Goal: Task Accomplishment & Management: Manage account settings

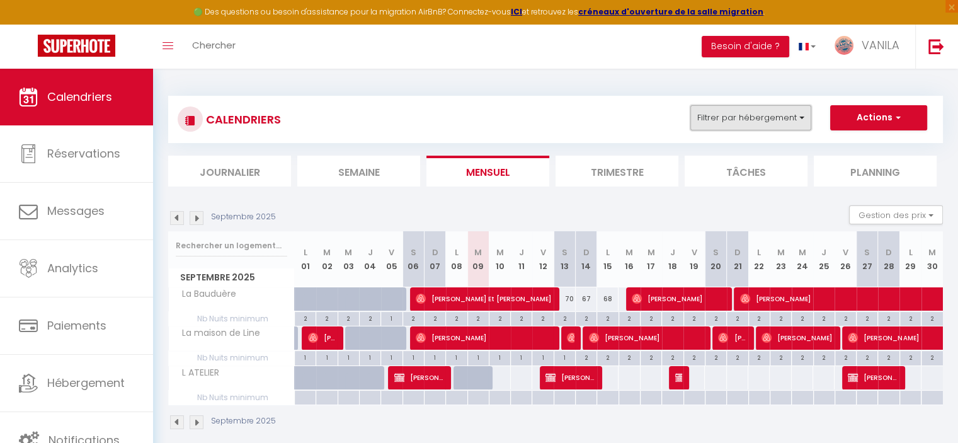
click at [759, 120] on button "Filtrer par hébergement" at bounding box center [750, 117] width 121 height 25
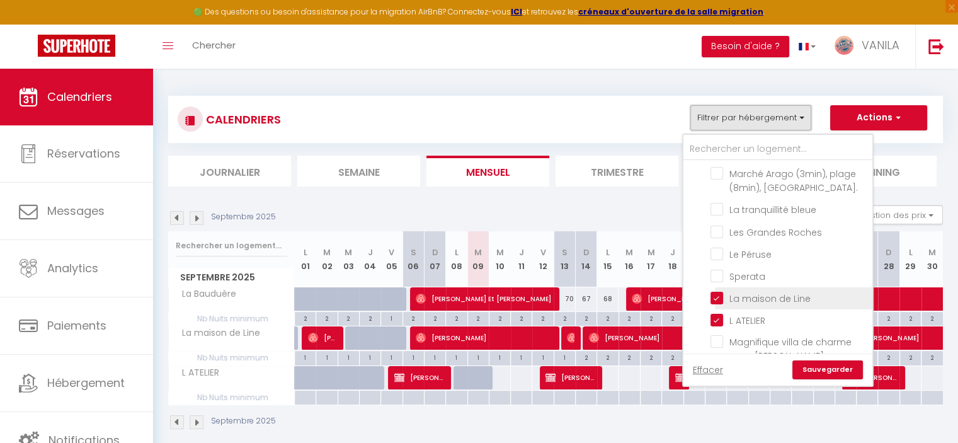
scroll to position [63, 0]
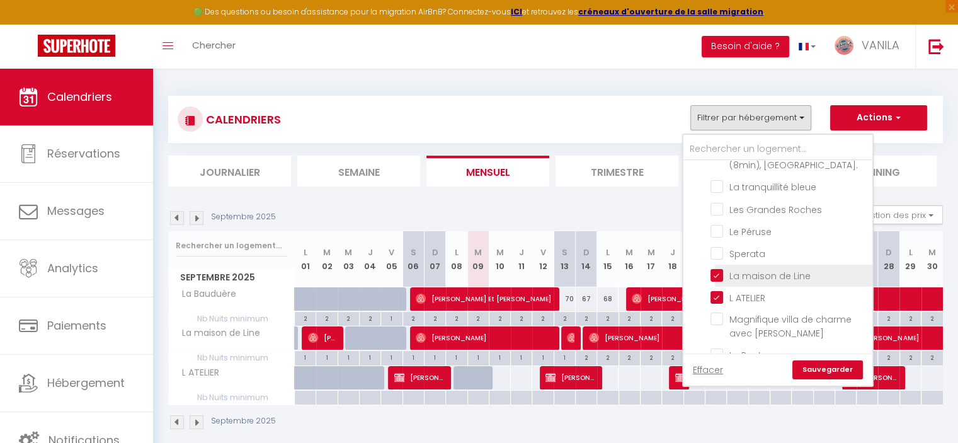
click at [713, 275] on input "La maison de Line" at bounding box center [788, 274] width 157 height 13
checkbox input "false"
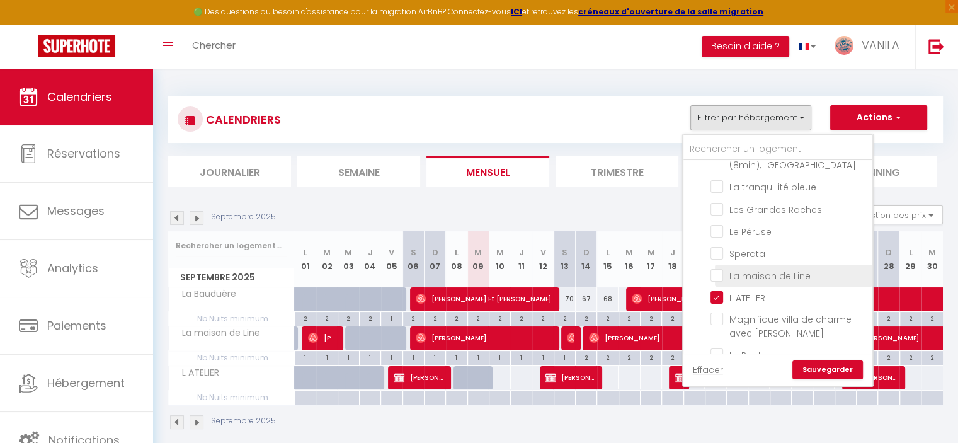
checkbox input "false"
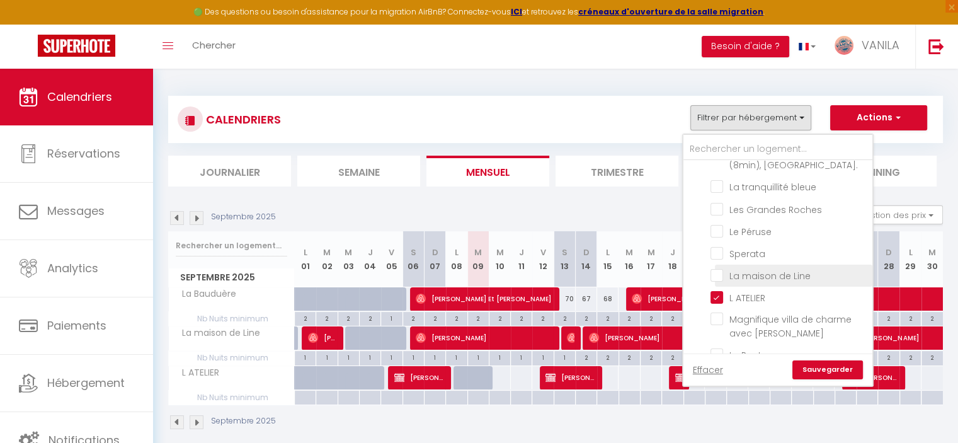
checkbox input "false"
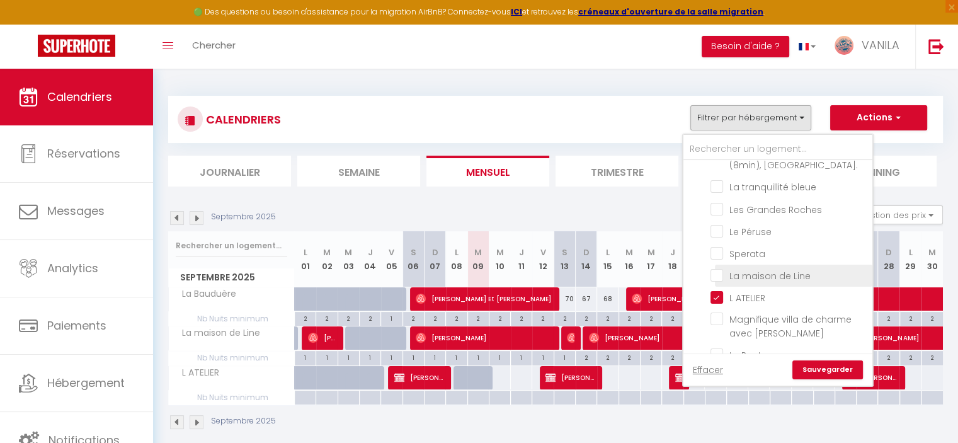
checkbox input "false"
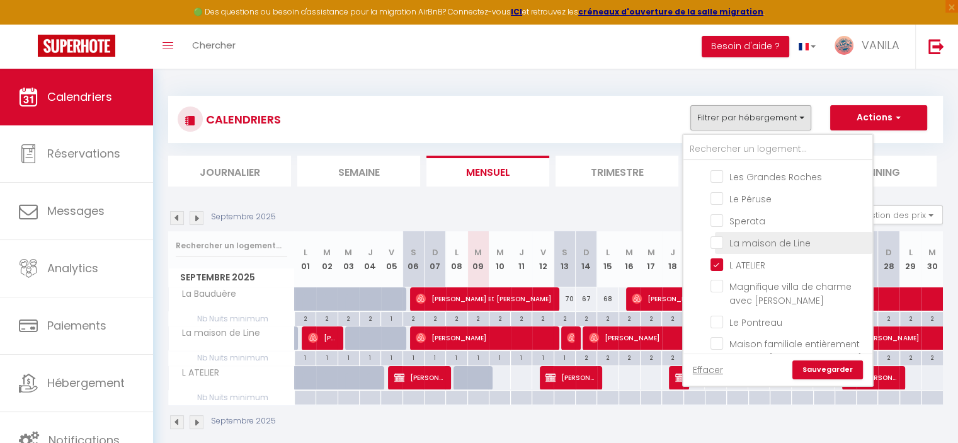
scroll to position [126, 0]
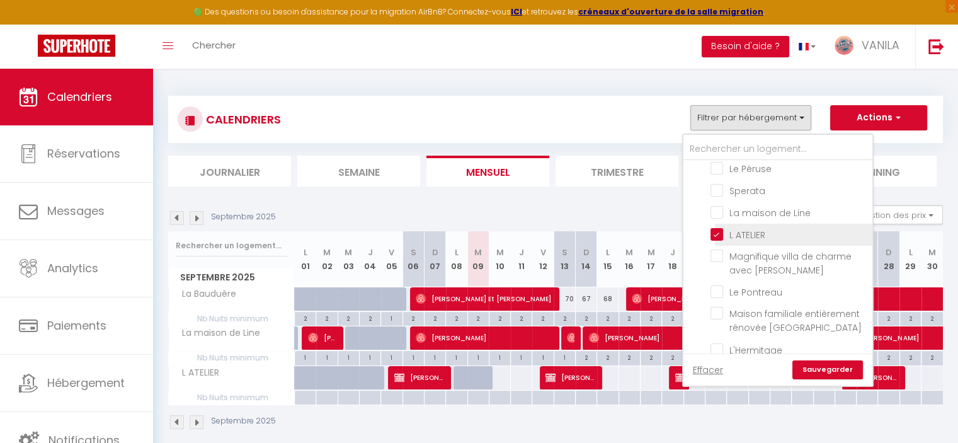
click at [718, 234] on input "L ATELIER" at bounding box center [788, 233] width 157 height 13
checkbox input "false"
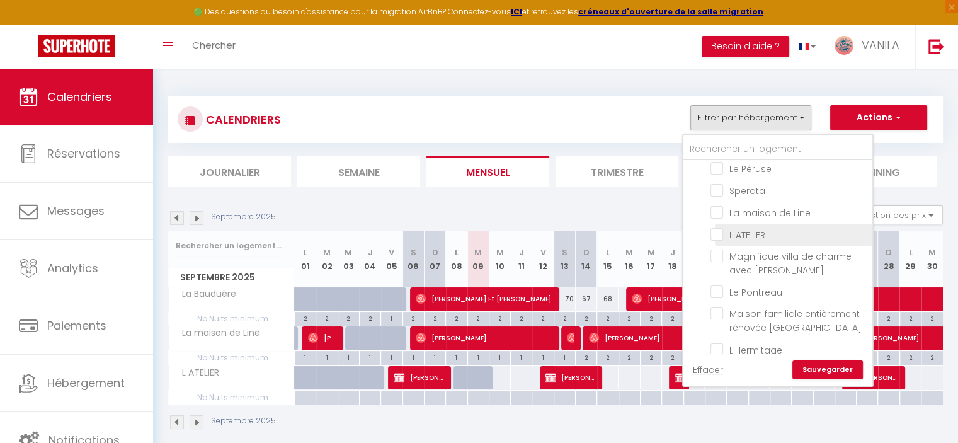
checkbox input "false"
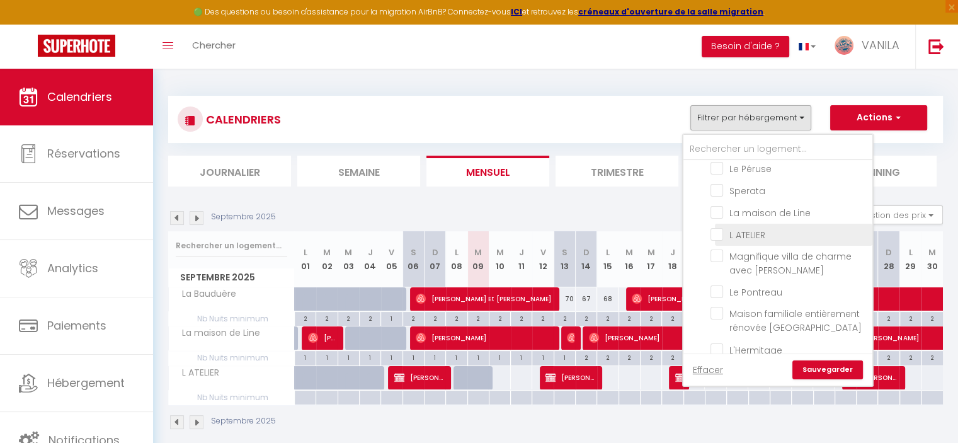
checkbox input "false"
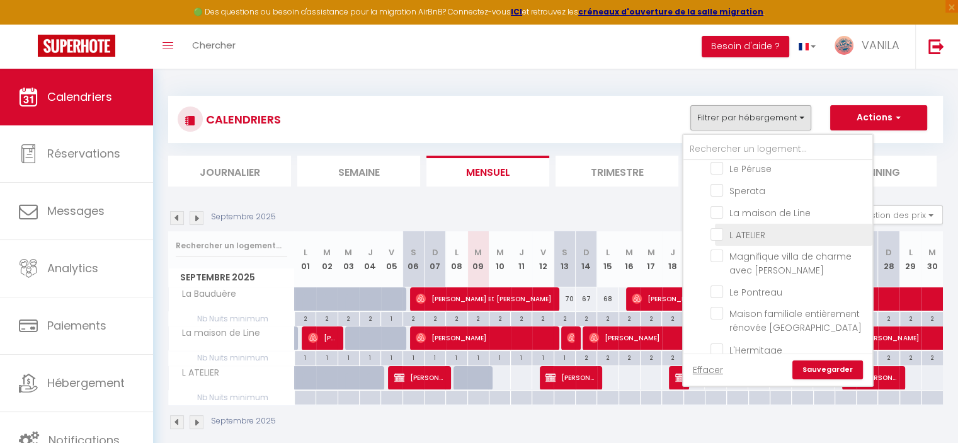
checkbox input "false"
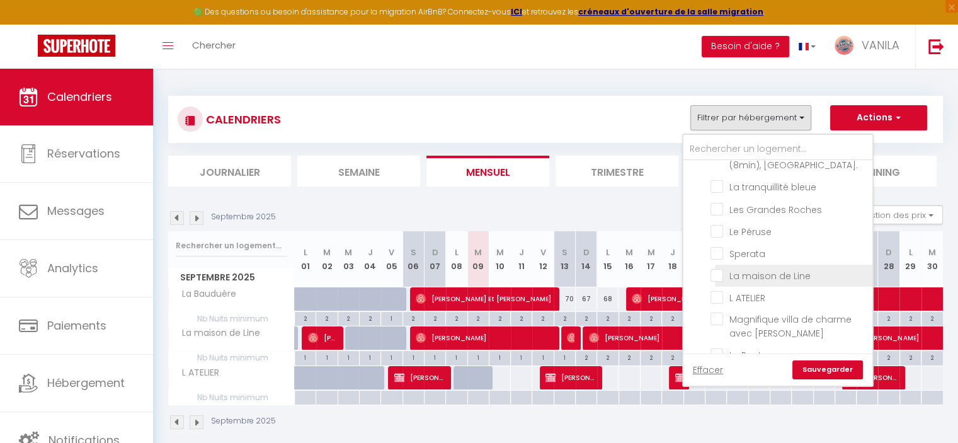
scroll to position [189, 0]
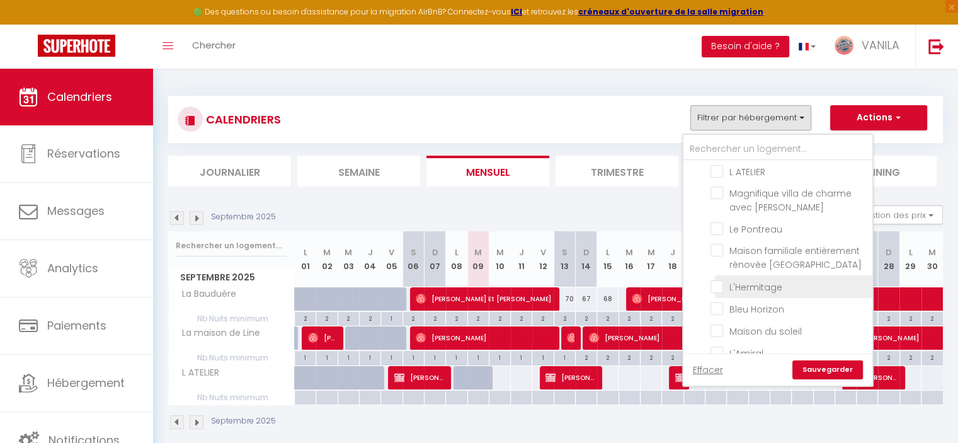
click at [715, 283] on input "L'Hermitage" at bounding box center [788, 285] width 157 height 13
checkbox input "true"
checkbox input "false"
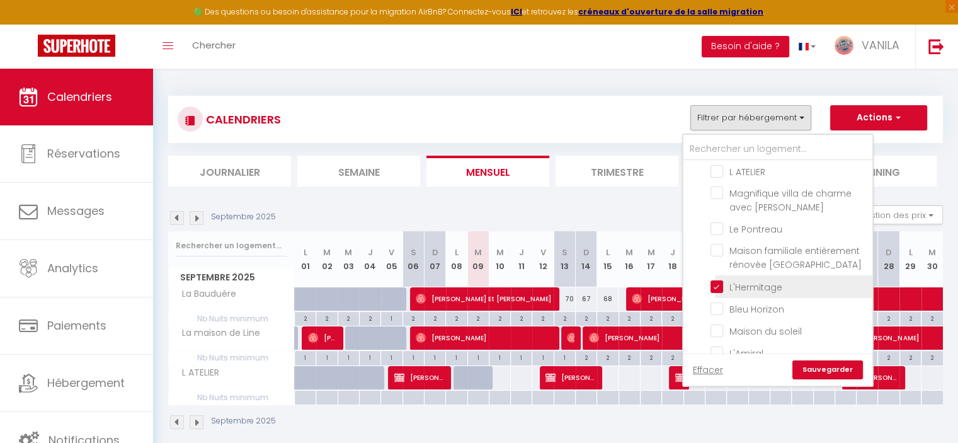
checkbox input "false"
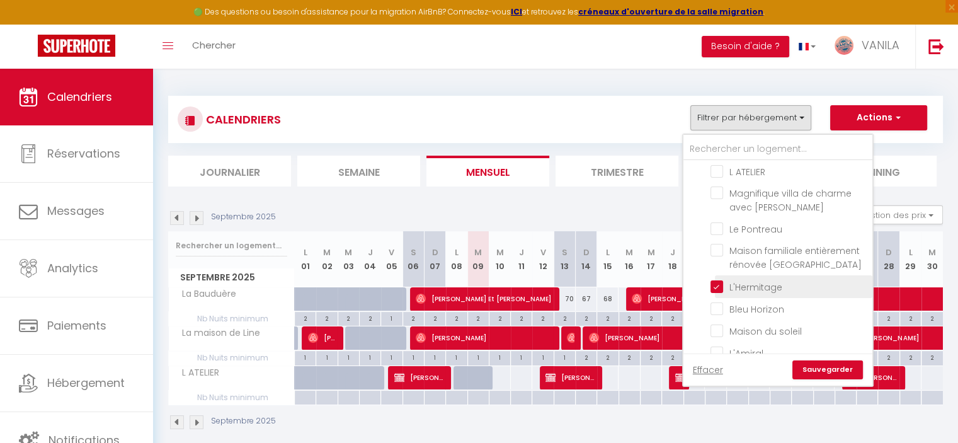
checkbox input "false"
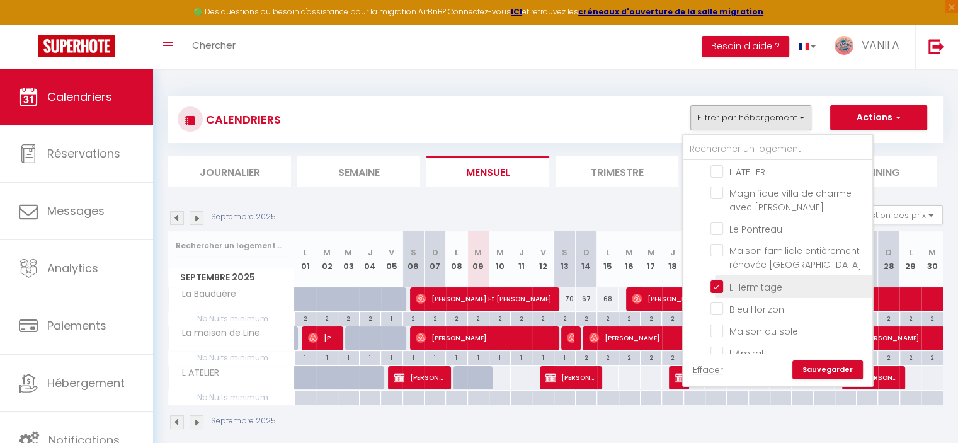
checkbox input "false"
click at [818, 368] on link "Sauvegarder" at bounding box center [827, 369] width 71 height 19
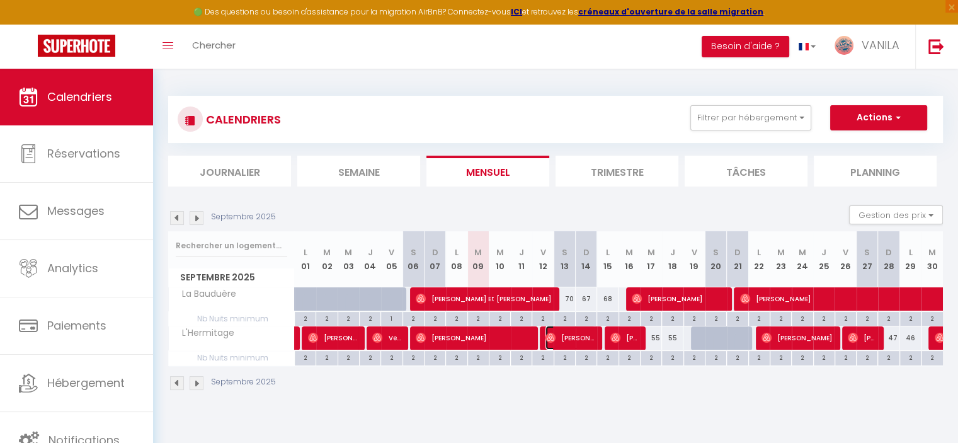
click at [579, 338] on span "[PERSON_NAME]" at bounding box center [570, 338] width 50 height 24
select select
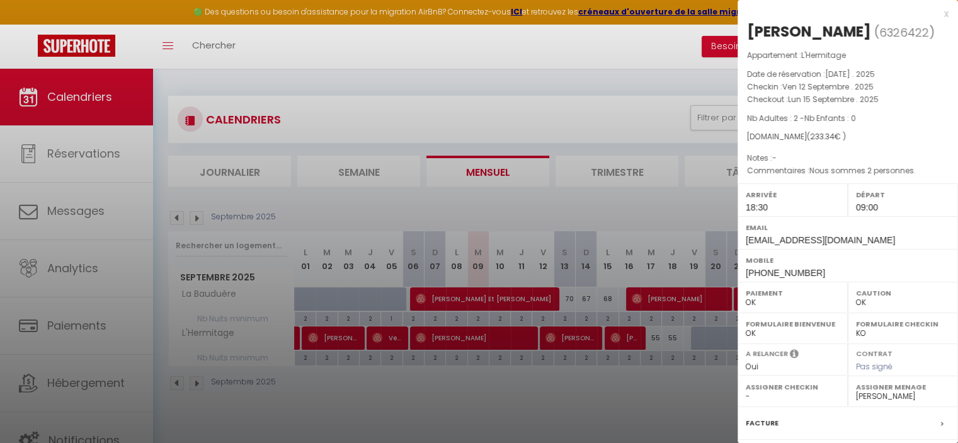
click at [630, 338] on div at bounding box center [479, 221] width 958 height 443
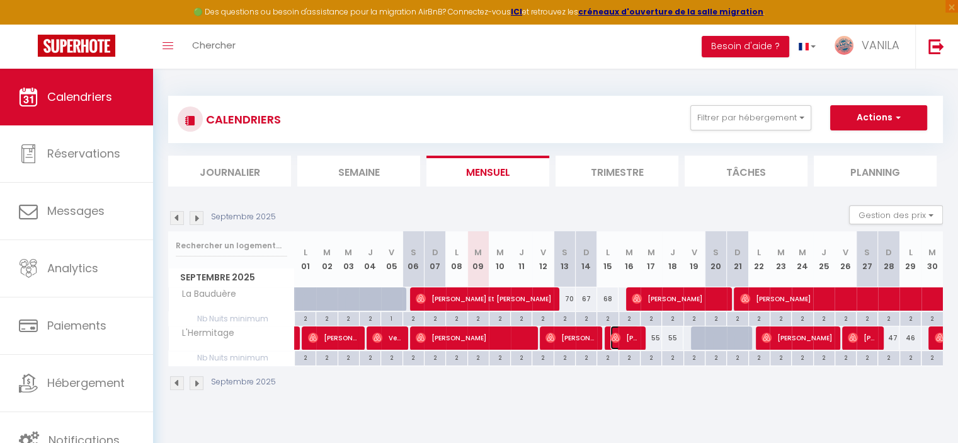
click at [630, 338] on span "[PERSON_NAME]" at bounding box center [624, 338] width 28 height 24
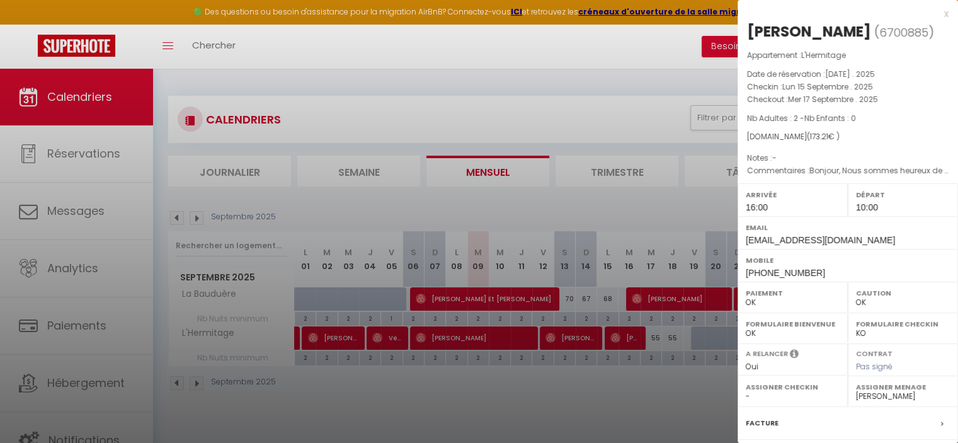
click at [581, 342] on div at bounding box center [479, 221] width 958 height 443
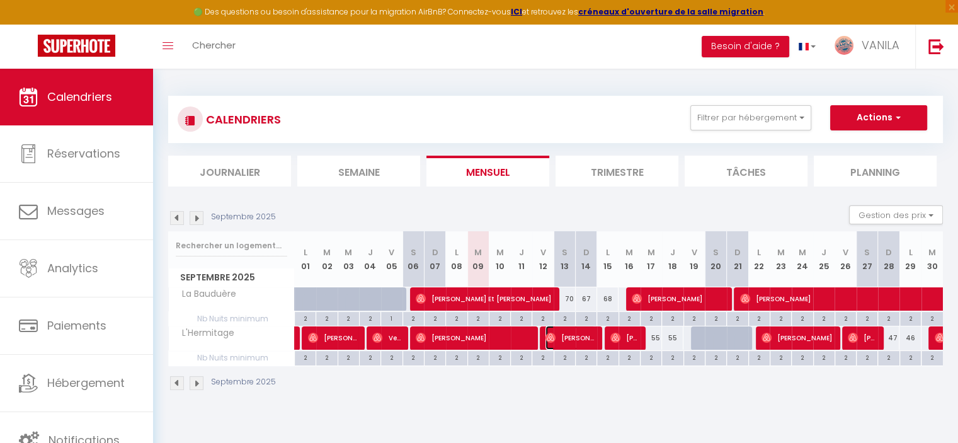
click at [579, 341] on span "[PERSON_NAME]" at bounding box center [570, 338] width 50 height 24
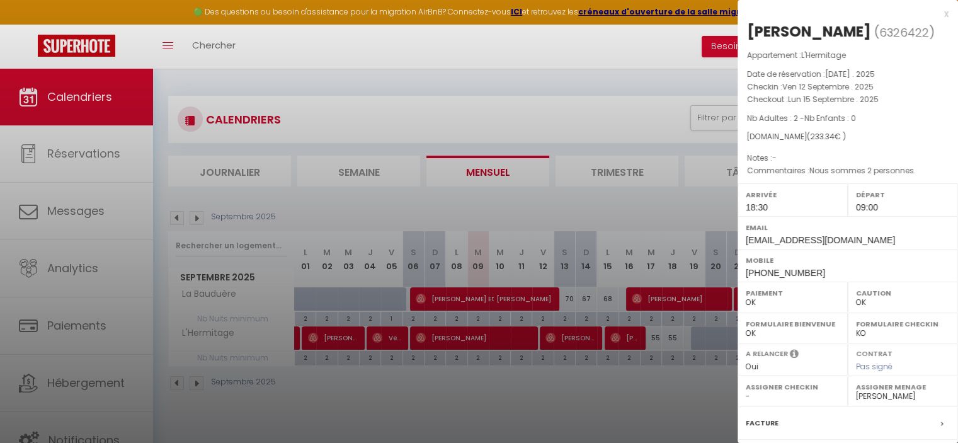
click at [594, 423] on div at bounding box center [479, 221] width 958 height 443
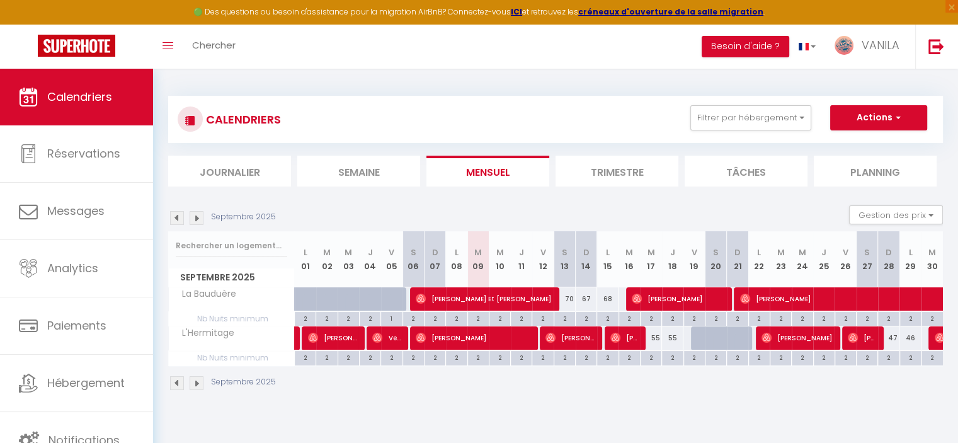
click at [197, 217] on img at bounding box center [197, 218] width 14 height 14
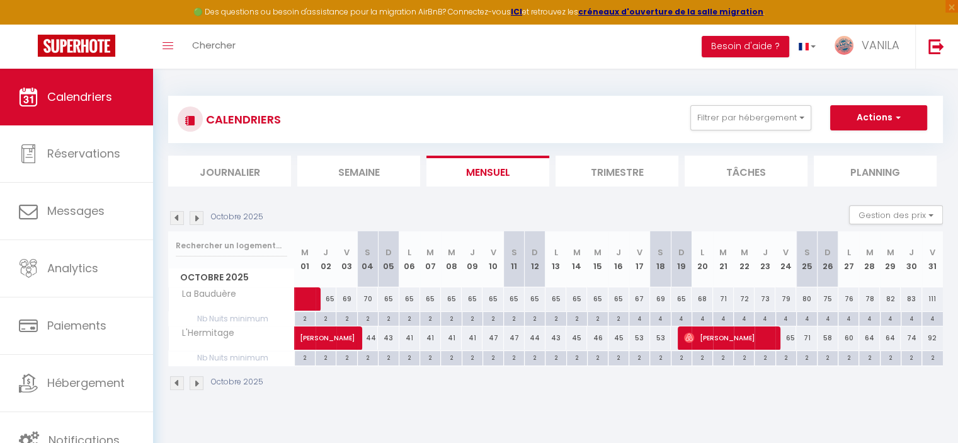
click at [176, 219] on img at bounding box center [177, 218] width 14 height 14
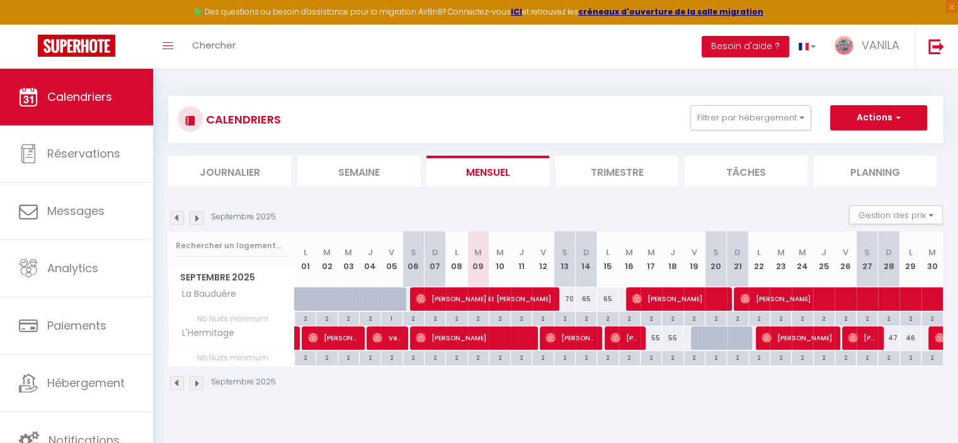
click at [194, 219] on img at bounding box center [197, 218] width 14 height 14
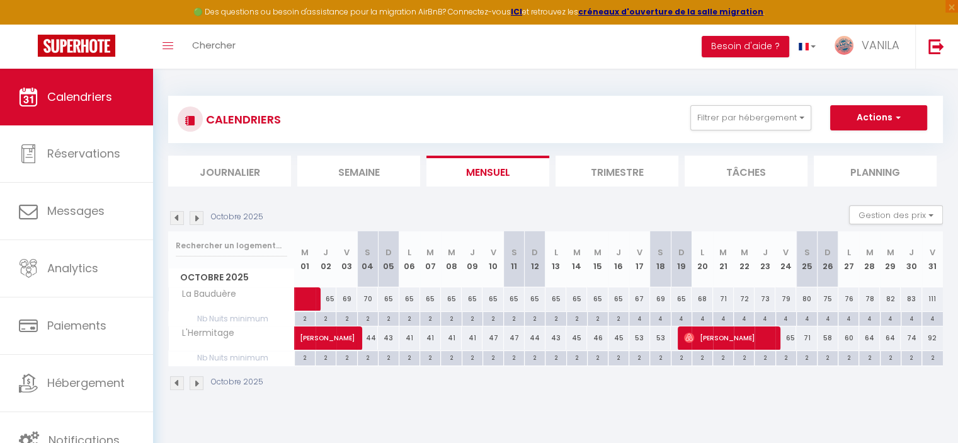
click at [180, 219] on img at bounding box center [177, 218] width 14 height 14
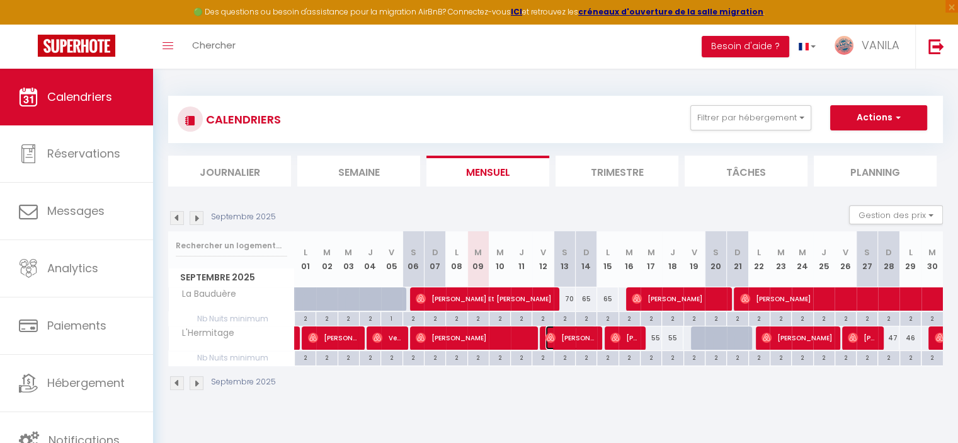
click at [570, 339] on span "[PERSON_NAME]" at bounding box center [570, 338] width 50 height 24
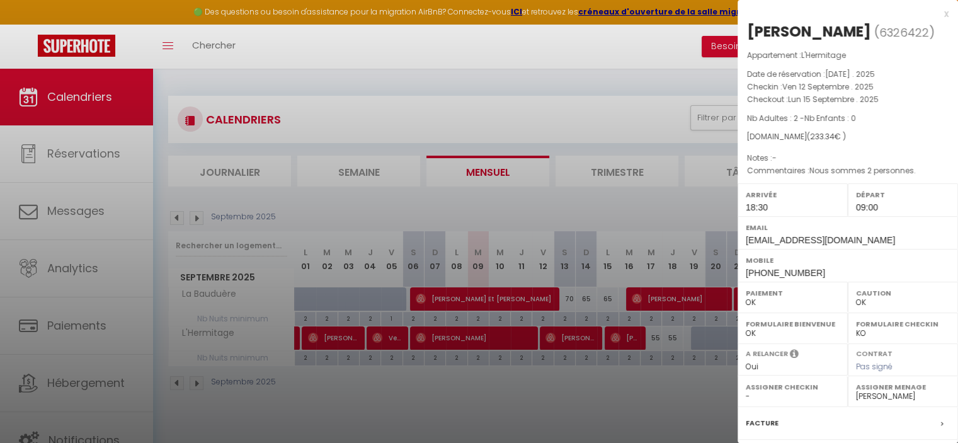
click at [909, 402] on select "- [PERSON_NAME] [PERSON_NAME] TEST [PERSON_NAME] [PERSON_NAME] [PERSON_NAME] [P…" at bounding box center [903, 395] width 94 height 11
click at [856, 402] on select "- [PERSON_NAME] [PERSON_NAME] TEST [PERSON_NAME] [PERSON_NAME] [PERSON_NAME] [P…" at bounding box center [903, 395] width 94 height 11
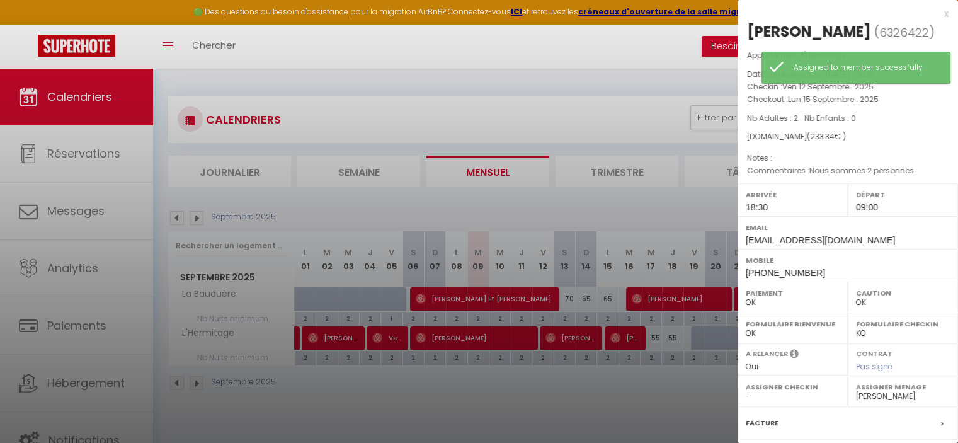
click at [674, 409] on div at bounding box center [479, 221] width 958 height 443
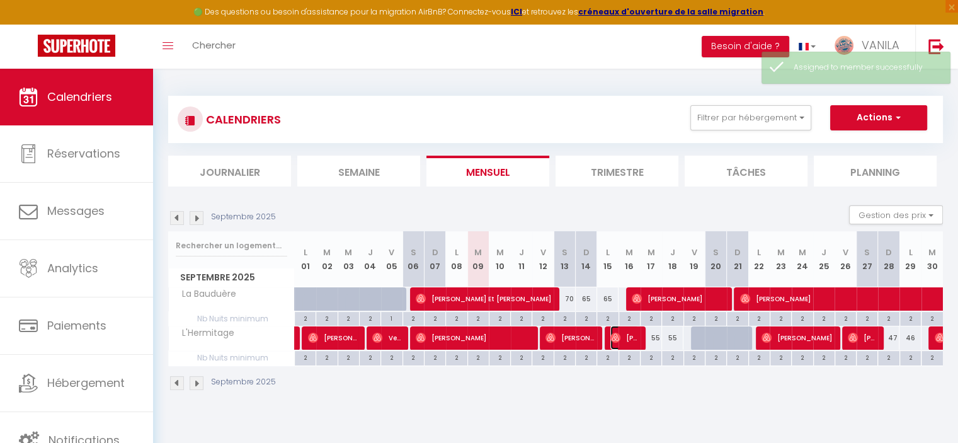
click at [618, 341] on img at bounding box center [615, 337] width 10 height 10
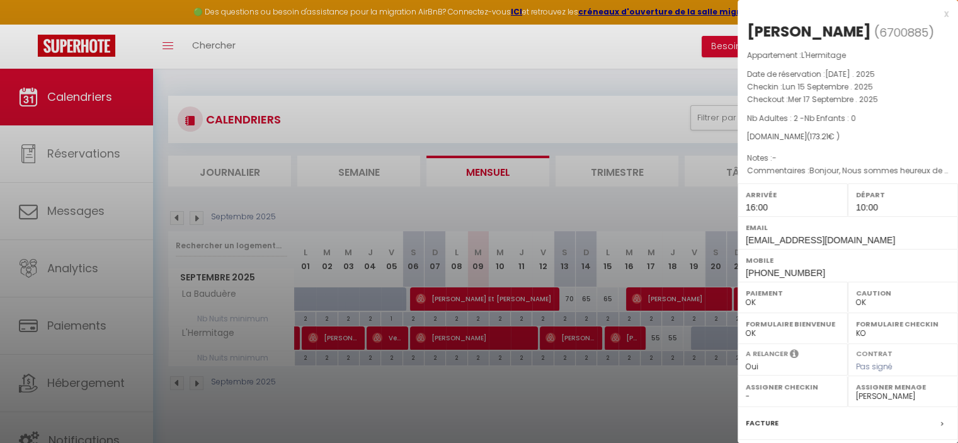
click at [618, 341] on div at bounding box center [479, 221] width 958 height 443
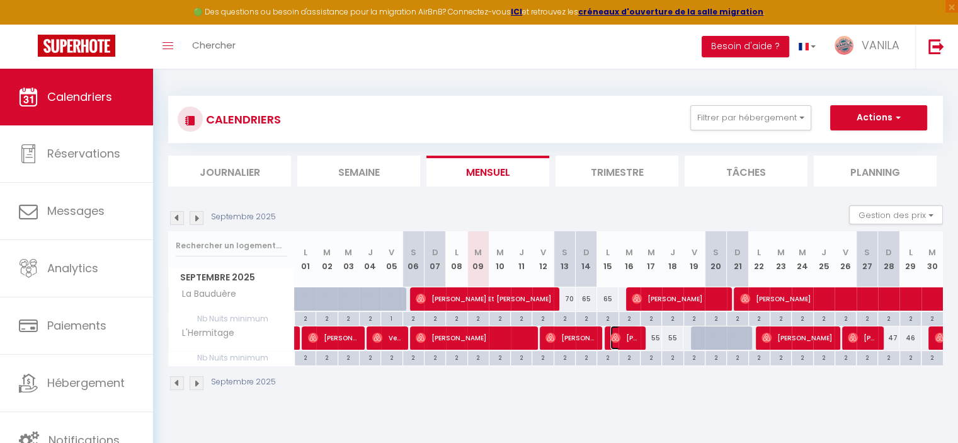
click at [618, 341] on img at bounding box center [615, 337] width 10 height 10
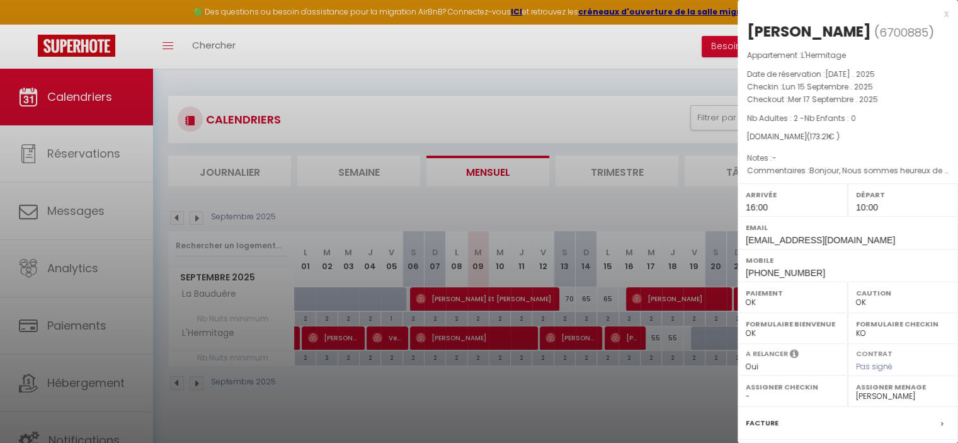
click at [618, 341] on div at bounding box center [479, 221] width 958 height 443
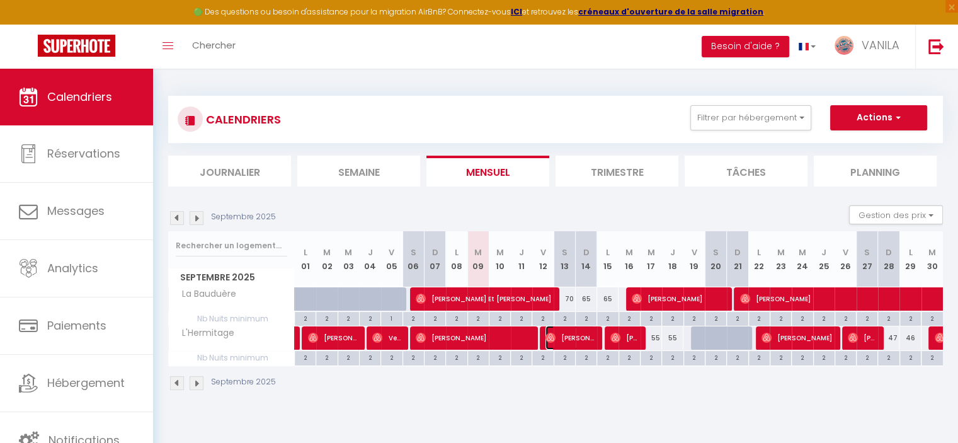
click at [577, 341] on span "[PERSON_NAME]" at bounding box center [570, 338] width 50 height 24
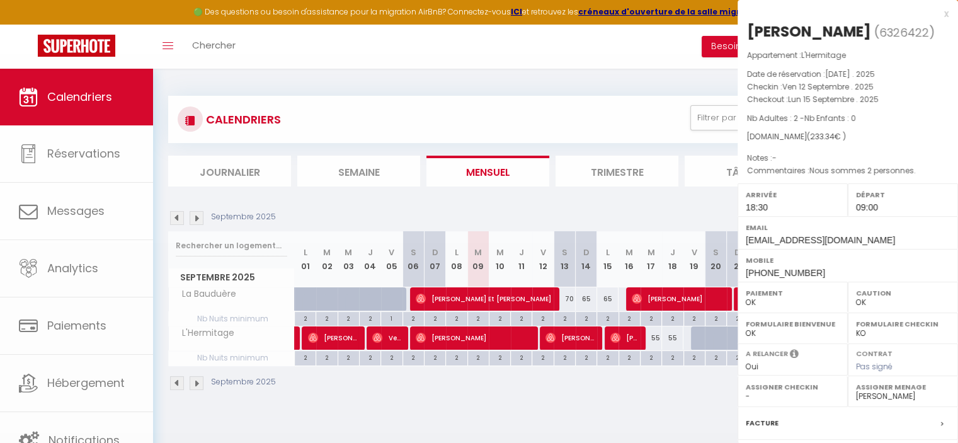
click at [577, 341] on div at bounding box center [479, 221] width 958 height 443
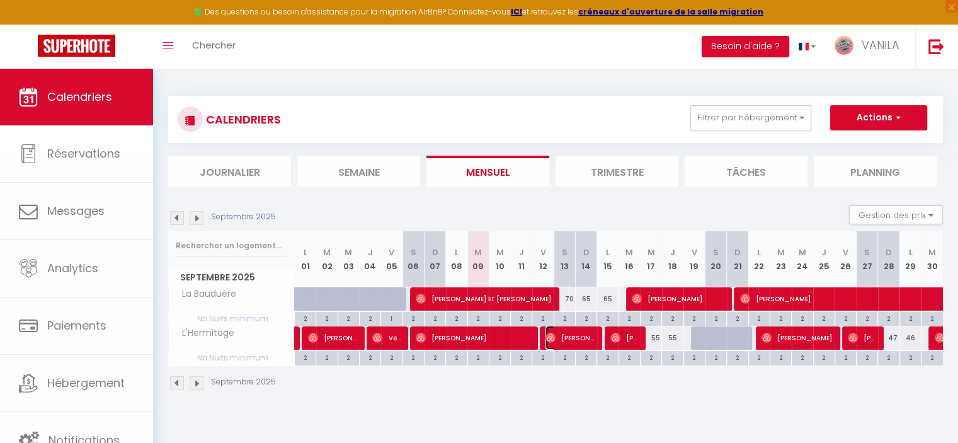
click at [577, 341] on span "[PERSON_NAME]" at bounding box center [570, 338] width 50 height 24
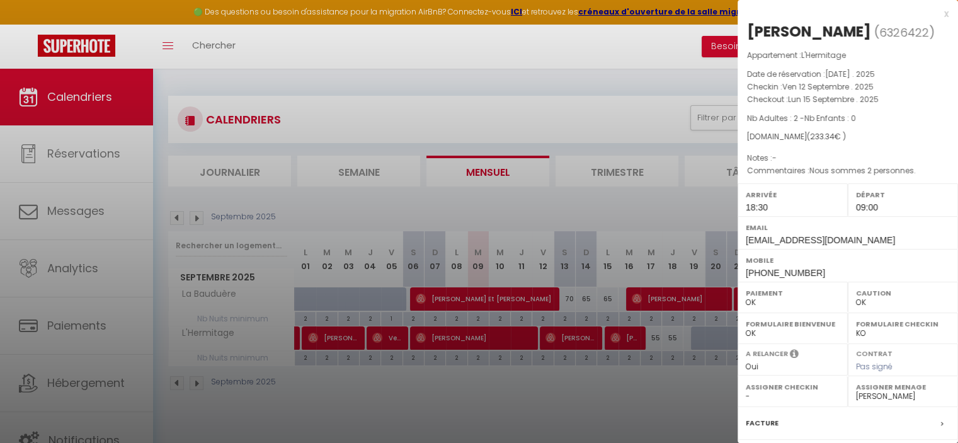
click at [496, 339] on div at bounding box center [479, 221] width 958 height 443
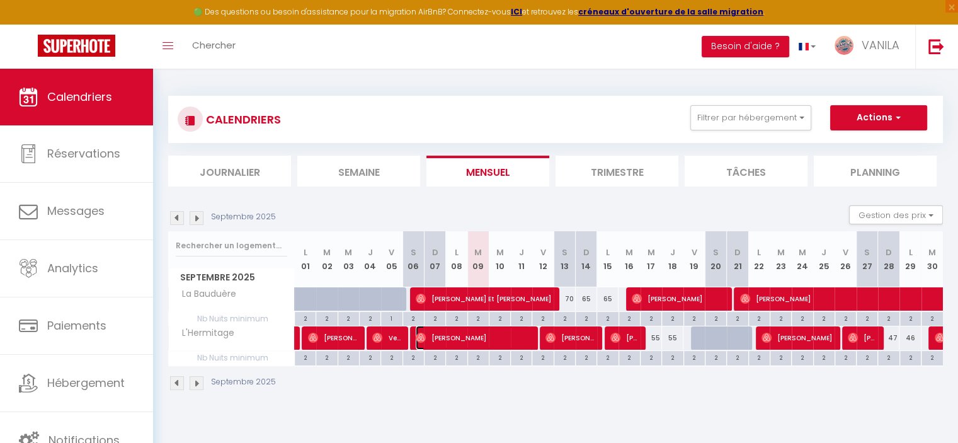
click at [496, 339] on span "[PERSON_NAME]" at bounding box center [473, 338] width 114 height 24
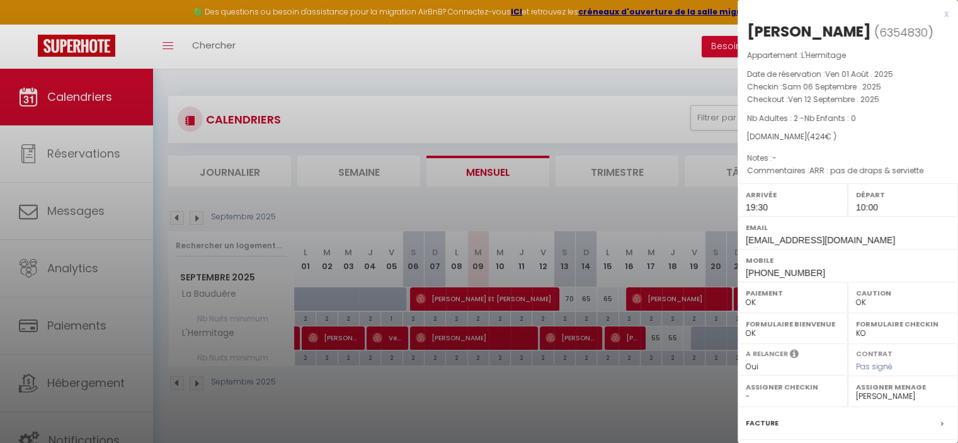
click at [496, 339] on div at bounding box center [479, 221] width 958 height 443
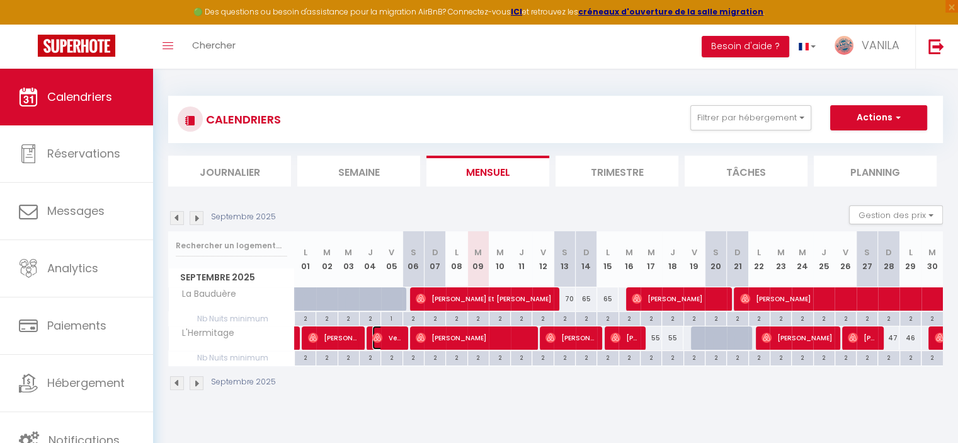
click at [384, 336] on span "Veuve Bourgeois [PERSON_NAME]" at bounding box center [386, 338] width 28 height 24
select select "13636"
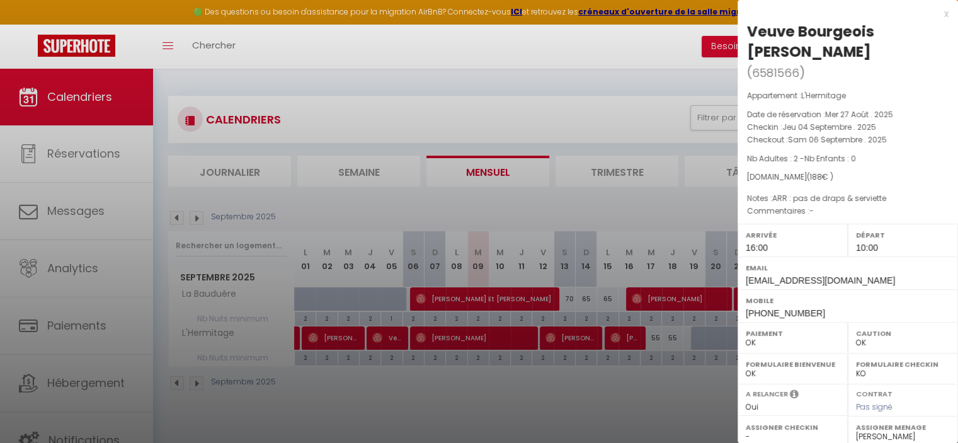
click at [556, 405] on div at bounding box center [479, 221] width 958 height 443
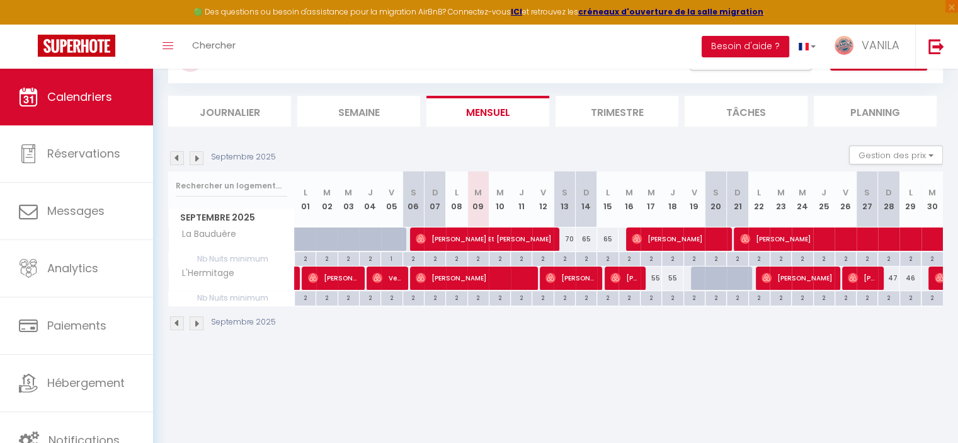
scroll to position [68, 0]
